Goal: Task Accomplishment & Management: Use online tool/utility

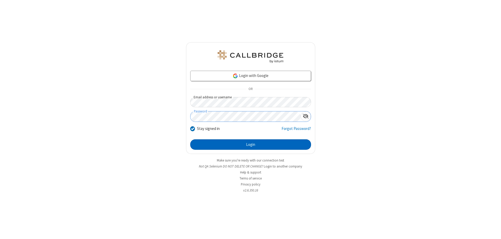
click at [250, 144] on button "Login" at bounding box center [250, 144] width 121 height 10
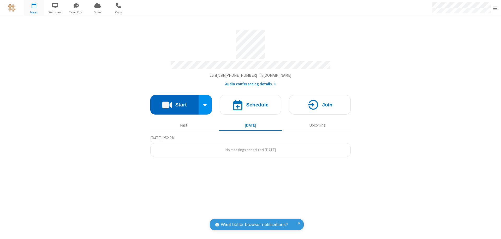
click at [174, 102] on button "Start" at bounding box center [174, 105] width 48 height 20
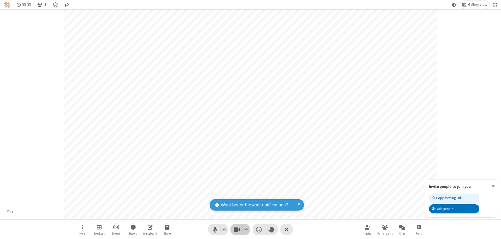
click at [237, 229] on span "Stop video (⌘+Shift+V)" at bounding box center [237, 230] width 8 height 8
click at [237, 229] on span "Start video (⌘+Shift+V)" at bounding box center [237, 230] width 8 height 8
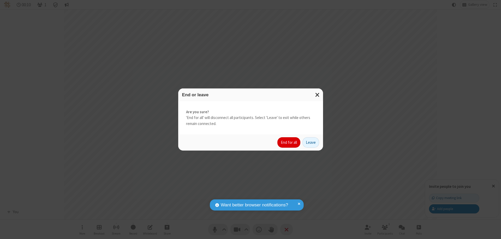
click at [289, 142] on button "End for all" at bounding box center [288, 142] width 23 height 10
